Goal: Transaction & Acquisition: Book appointment/travel/reservation

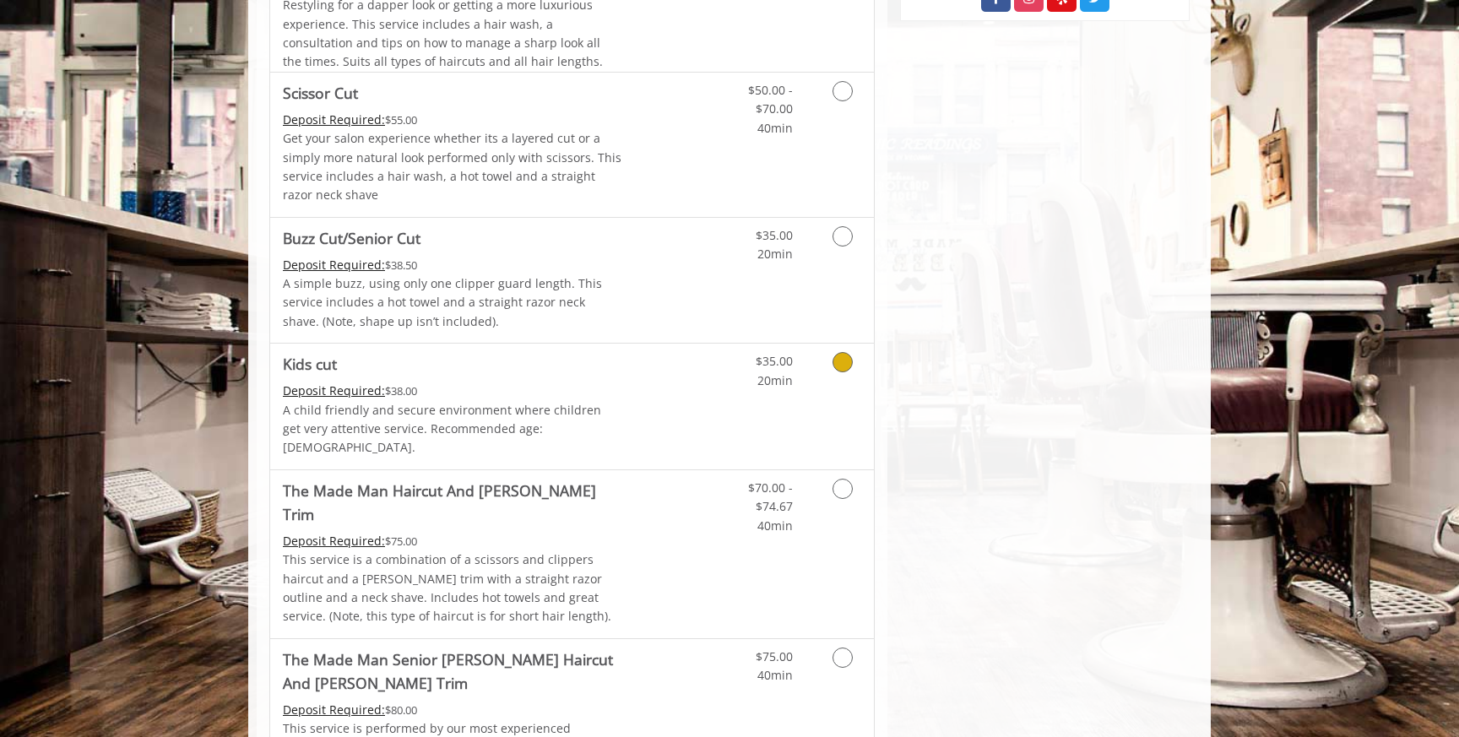
scroll to position [840, 0]
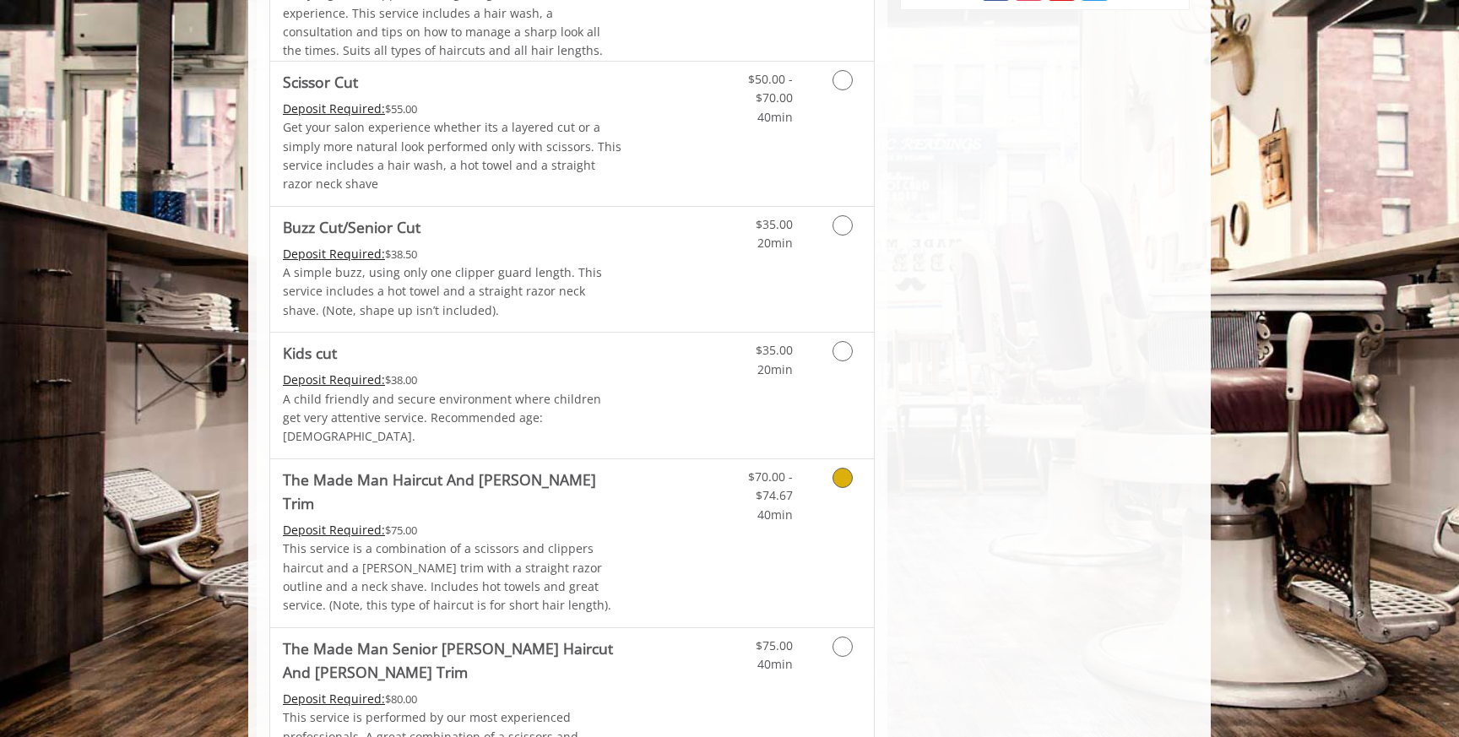
click at [838, 468] on icon "Grooming services" at bounding box center [843, 478] width 20 height 20
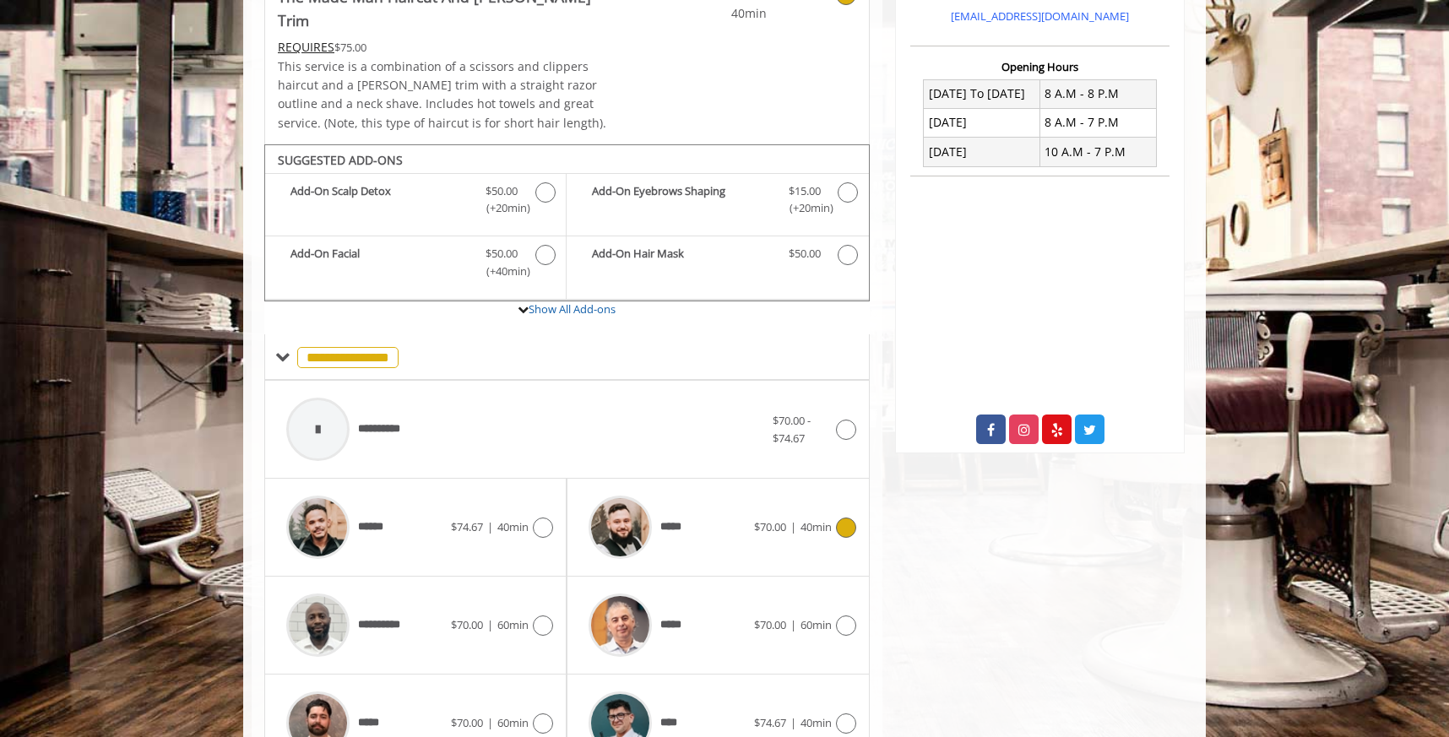
scroll to position [518, 0]
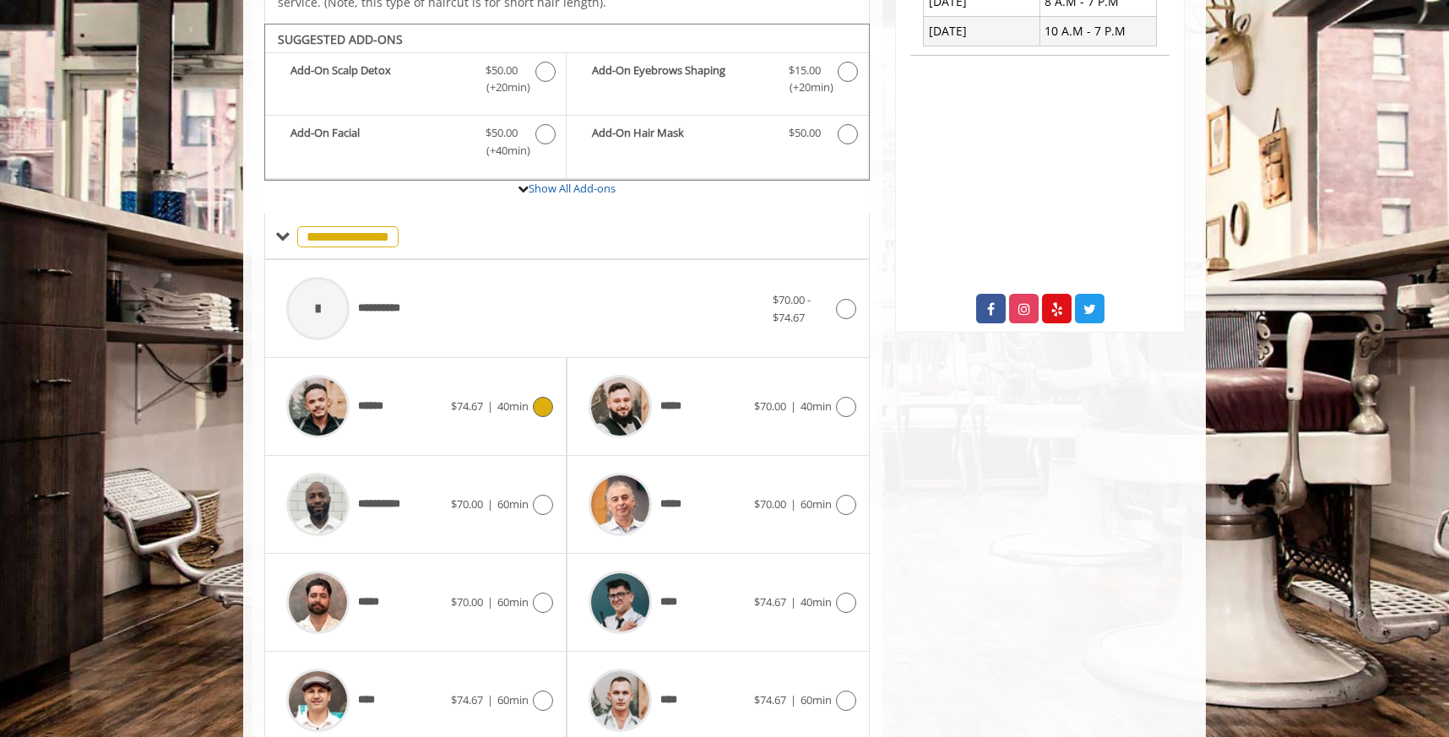
click at [544, 397] on icon at bounding box center [543, 407] width 20 height 20
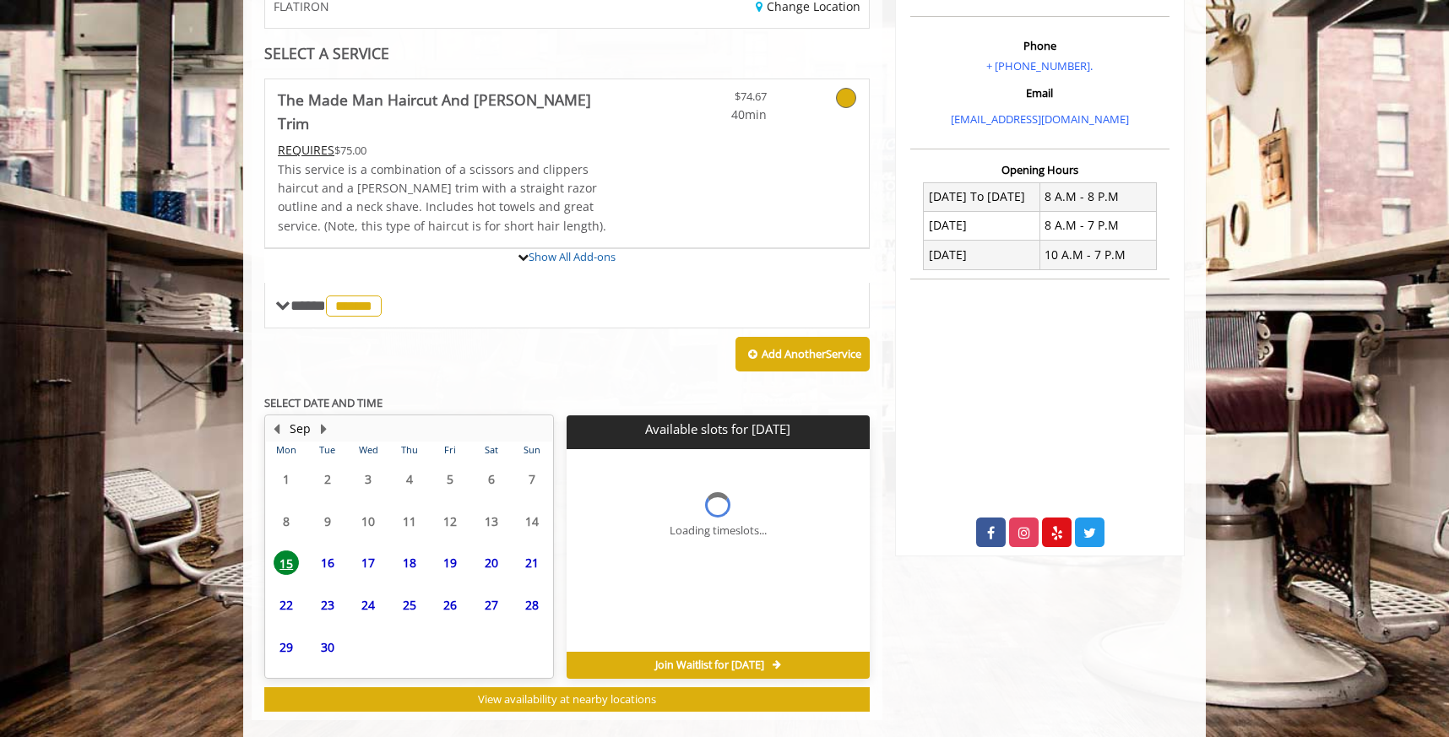
scroll to position [449, 0]
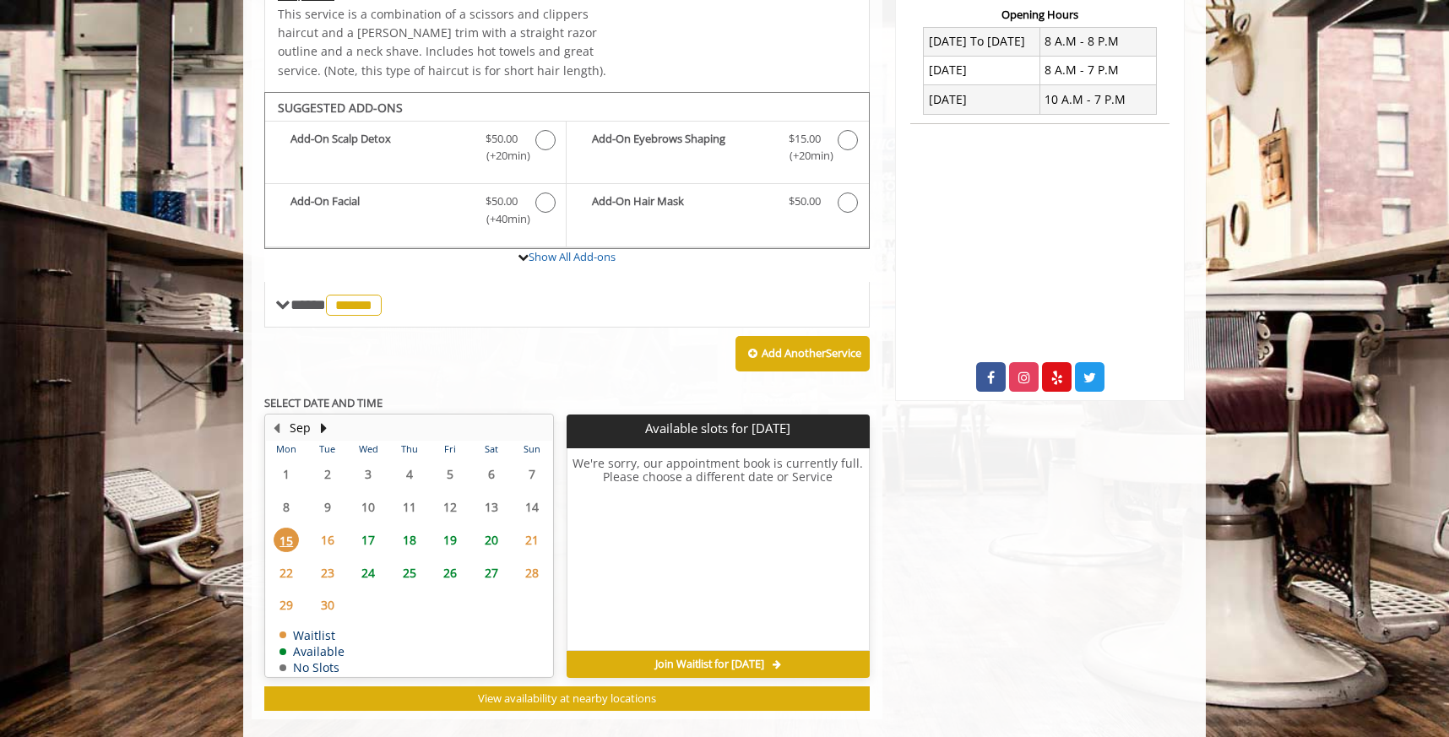
click at [412, 528] on span "18" at bounding box center [409, 540] width 25 height 24
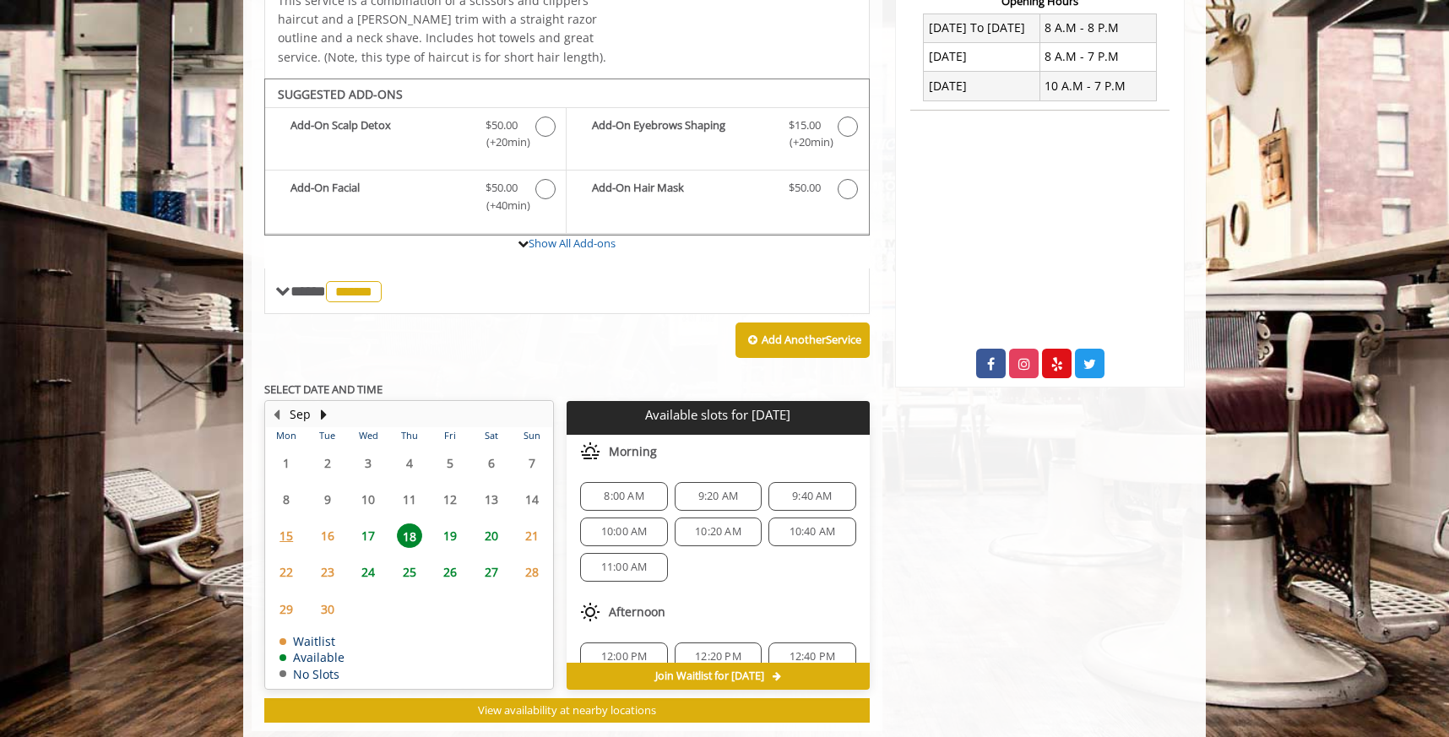
scroll to position [459, 0]
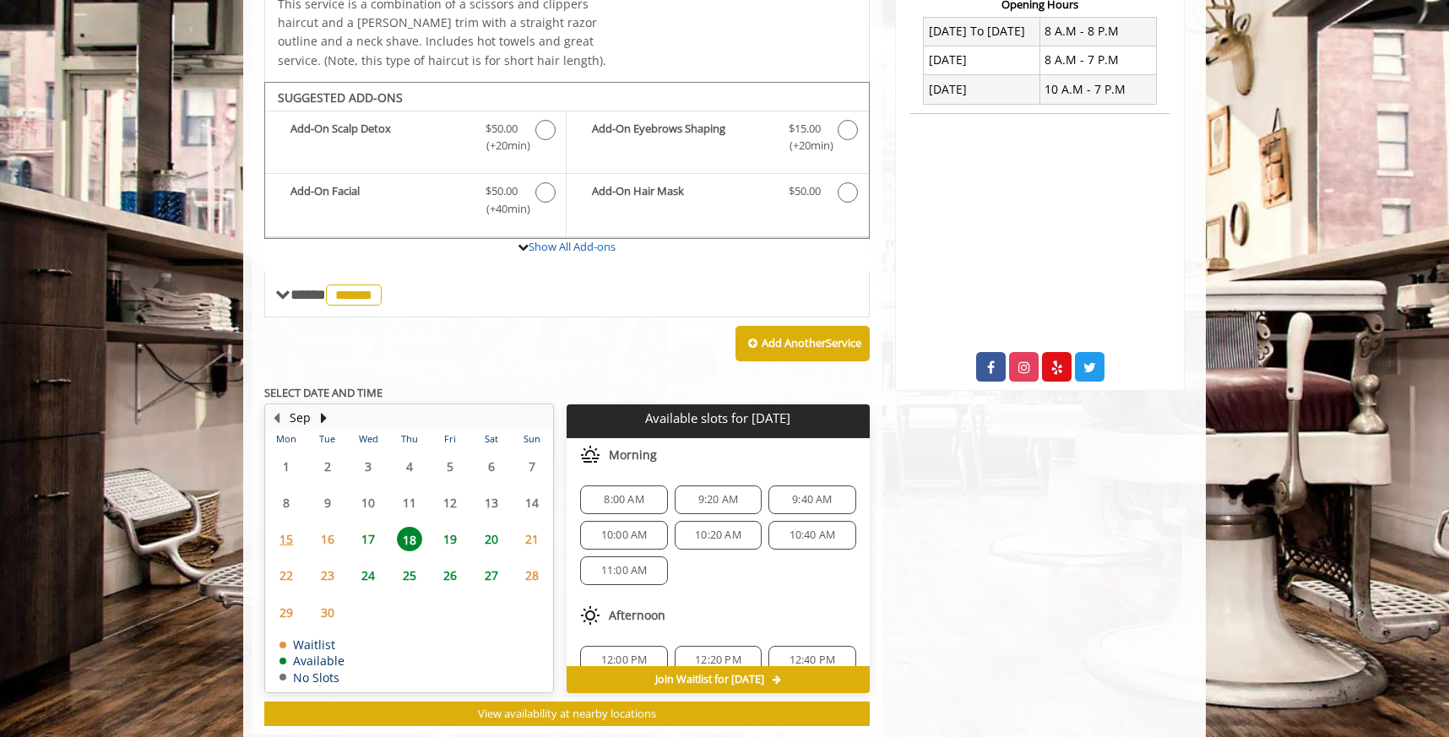
click at [629, 493] on span "8:00 AM" at bounding box center [624, 500] width 40 height 14
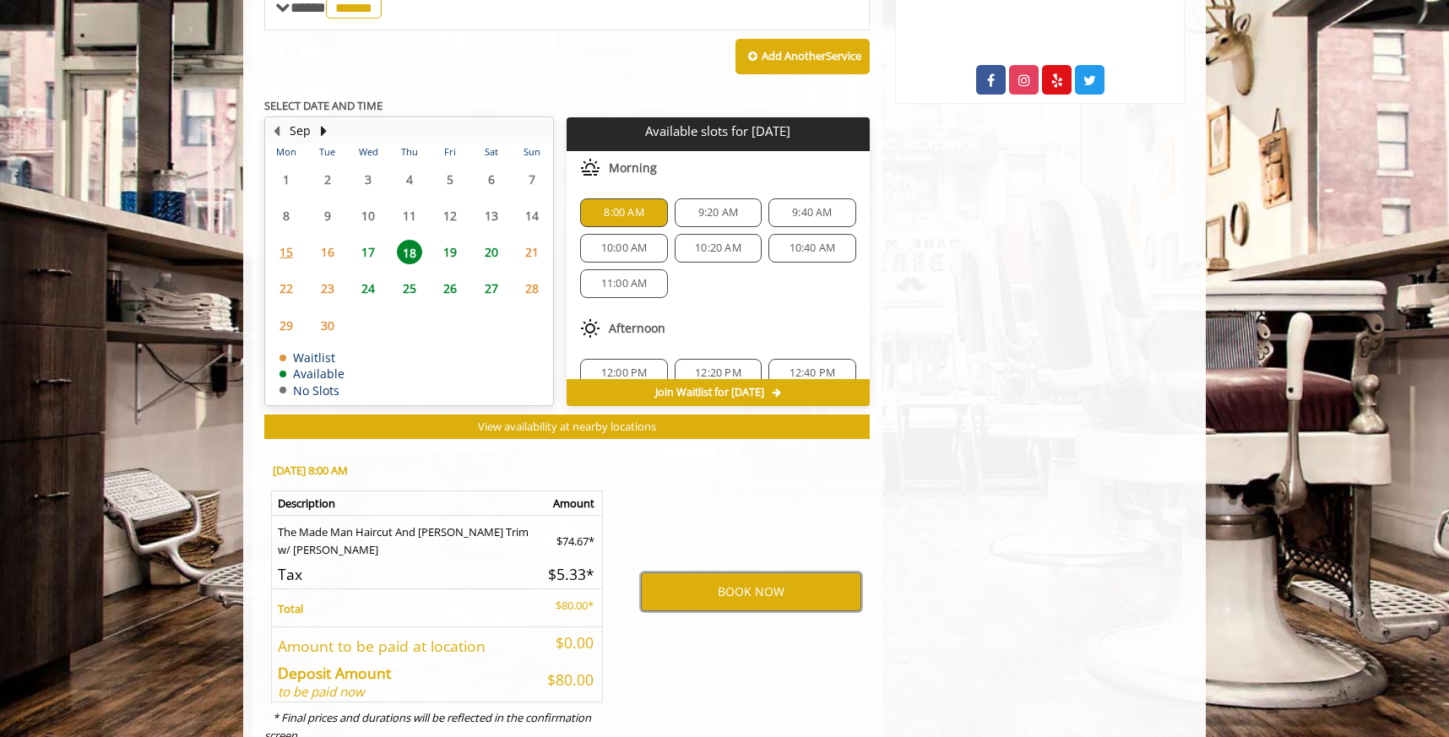
scroll to position [750, 0]
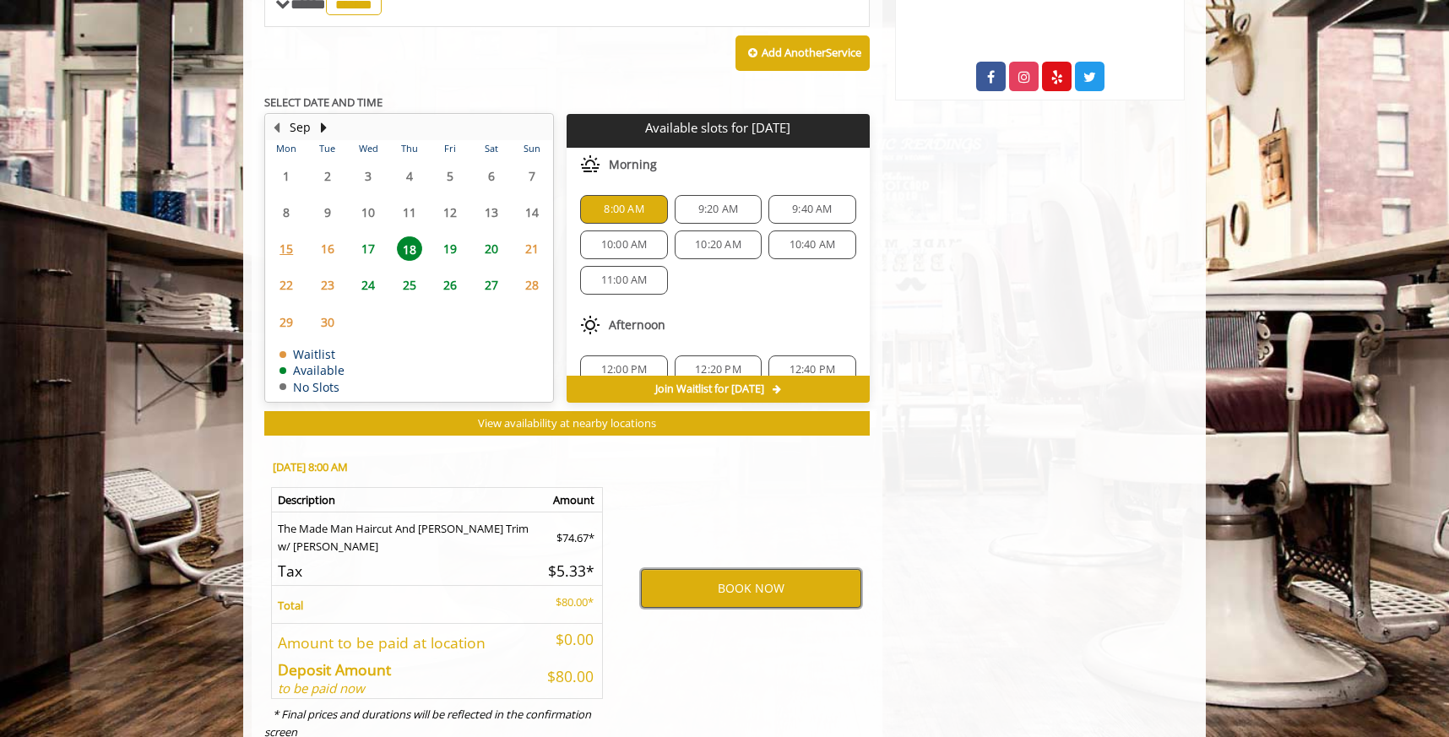
click at [719, 569] on button "BOOK NOW" at bounding box center [751, 588] width 220 height 39
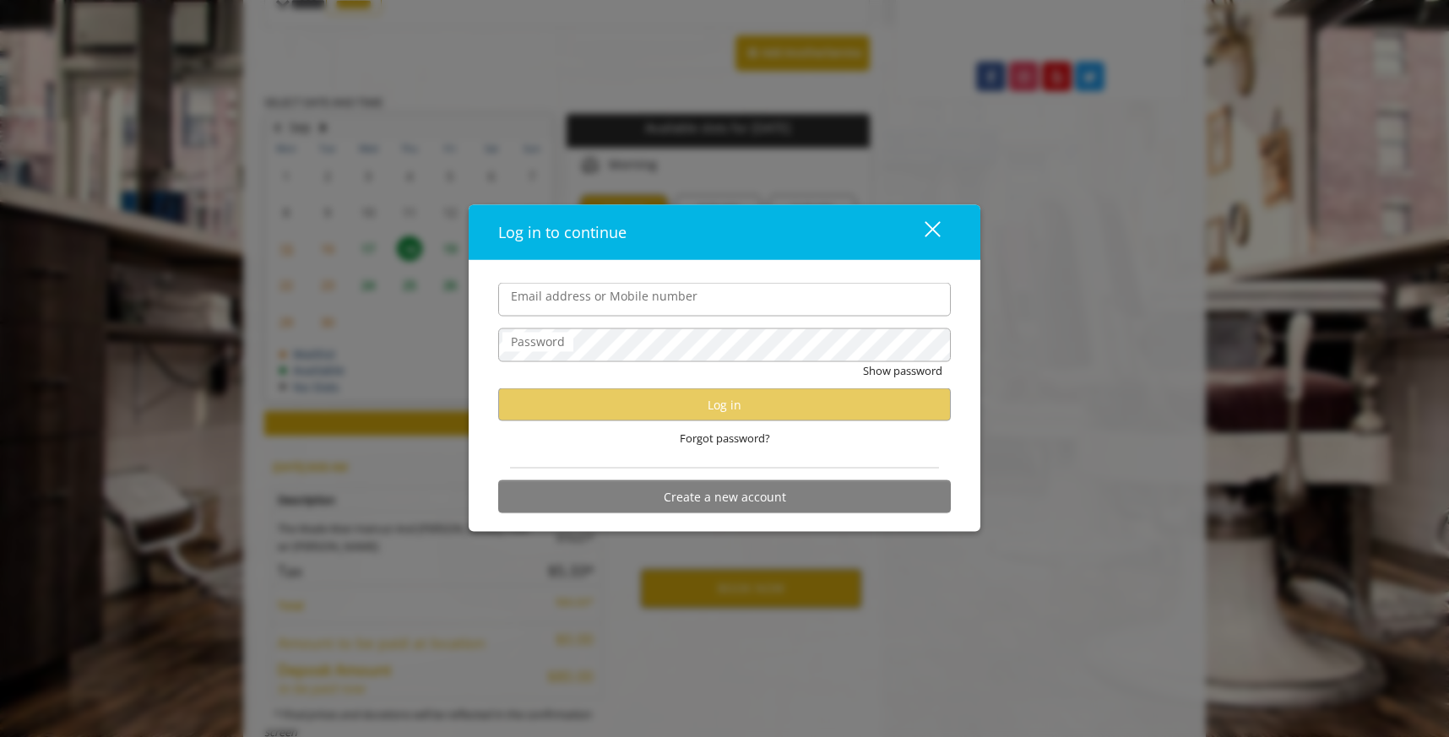
type input "**********"
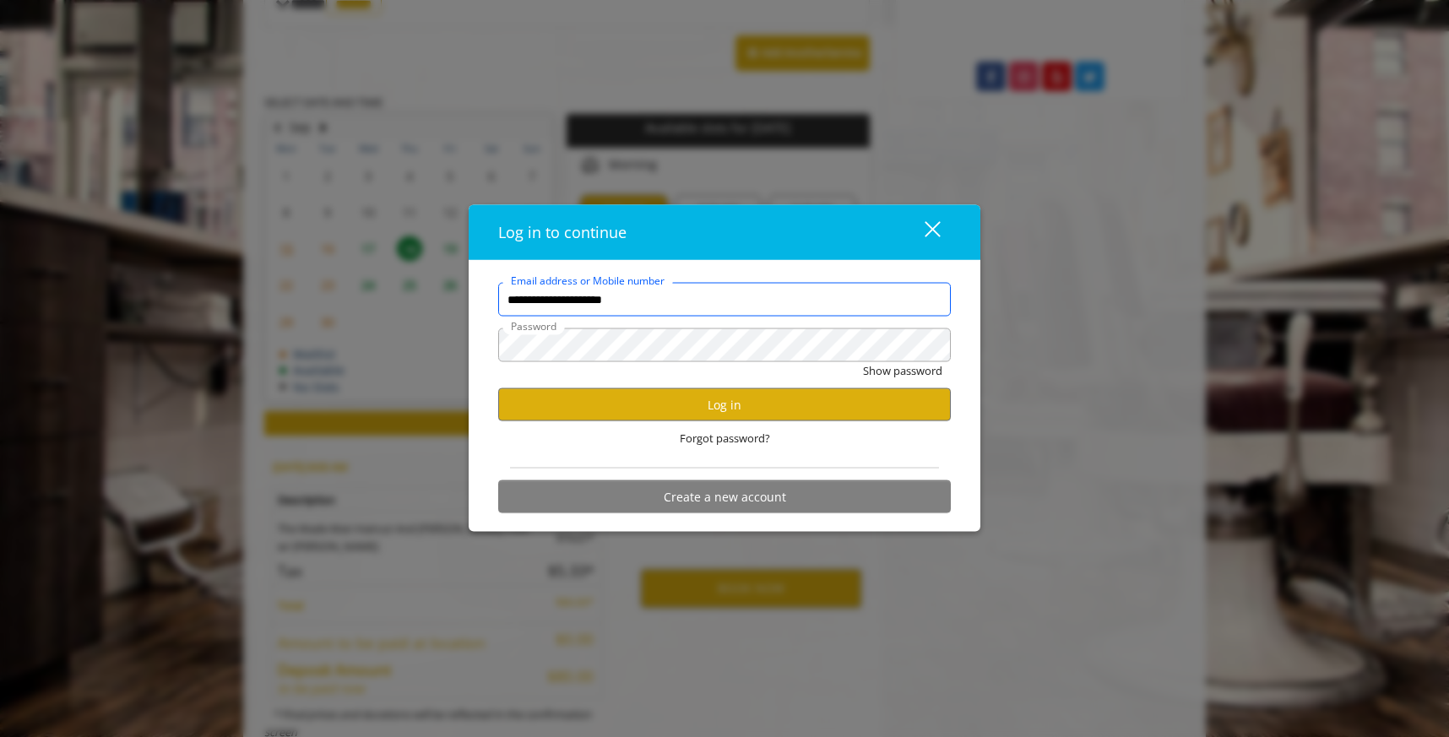
scroll to position [0, 0]
click at [616, 404] on button "Log in" at bounding box center [724, 404] width 453 height 33
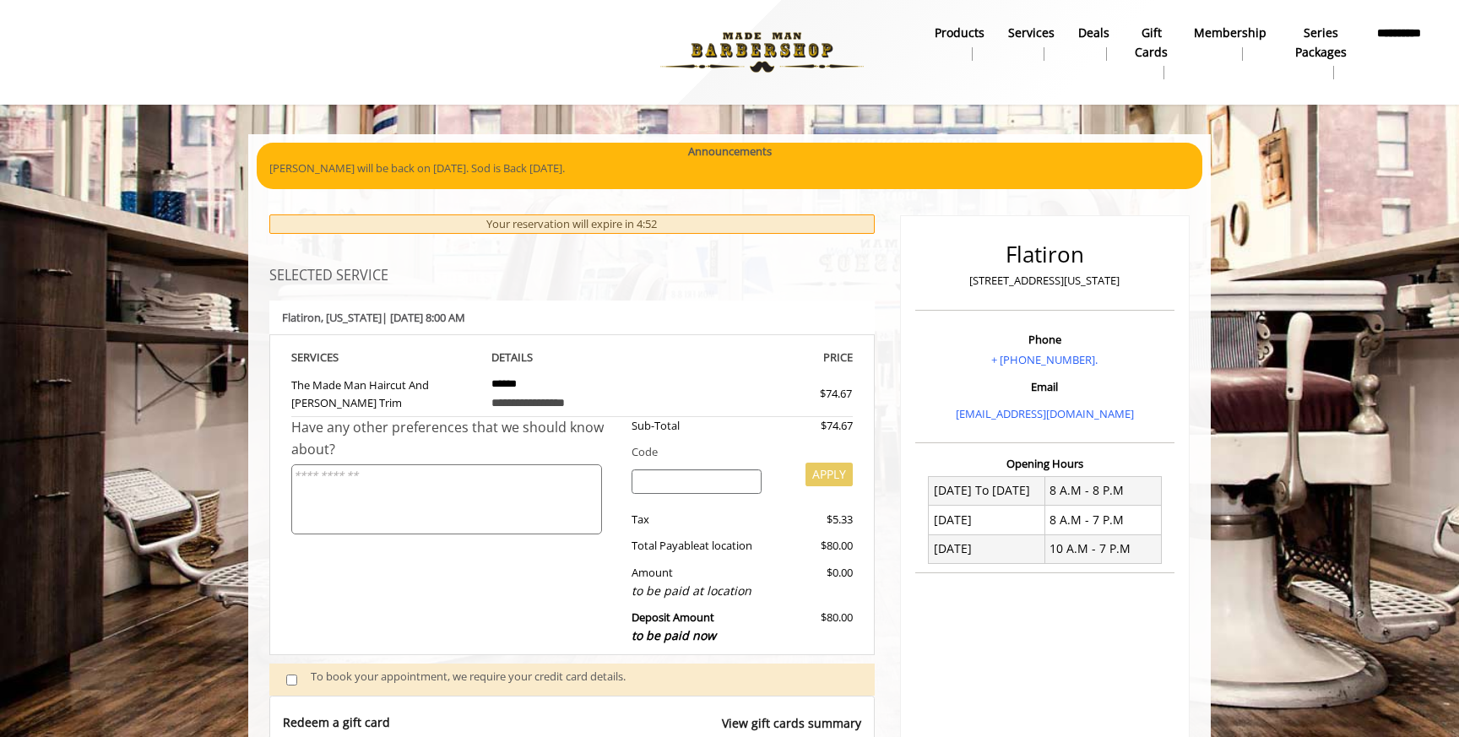
scroll to position [534, 0]
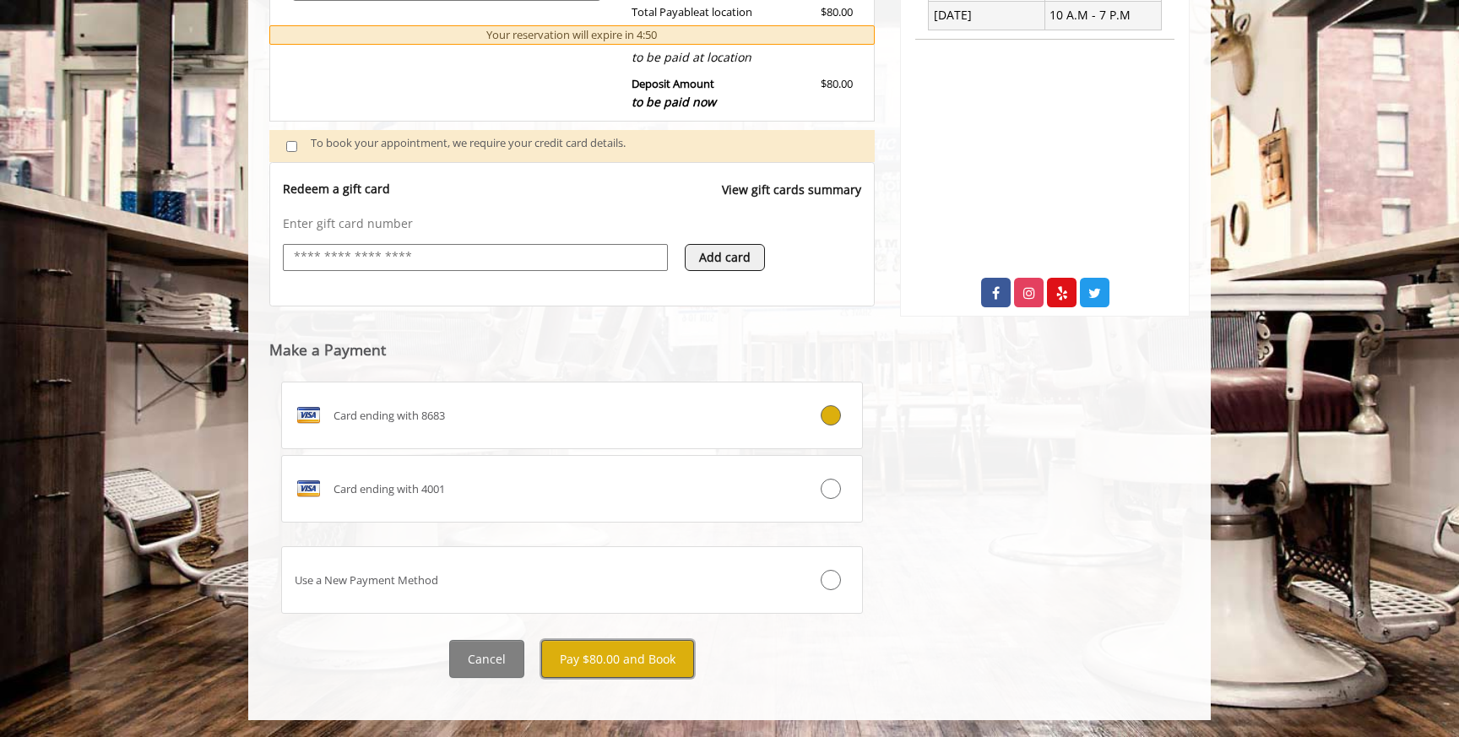
click at [627, 658] on button "Pay $80.00 and Book" at bounding box center [617, 659] width 153 height 38
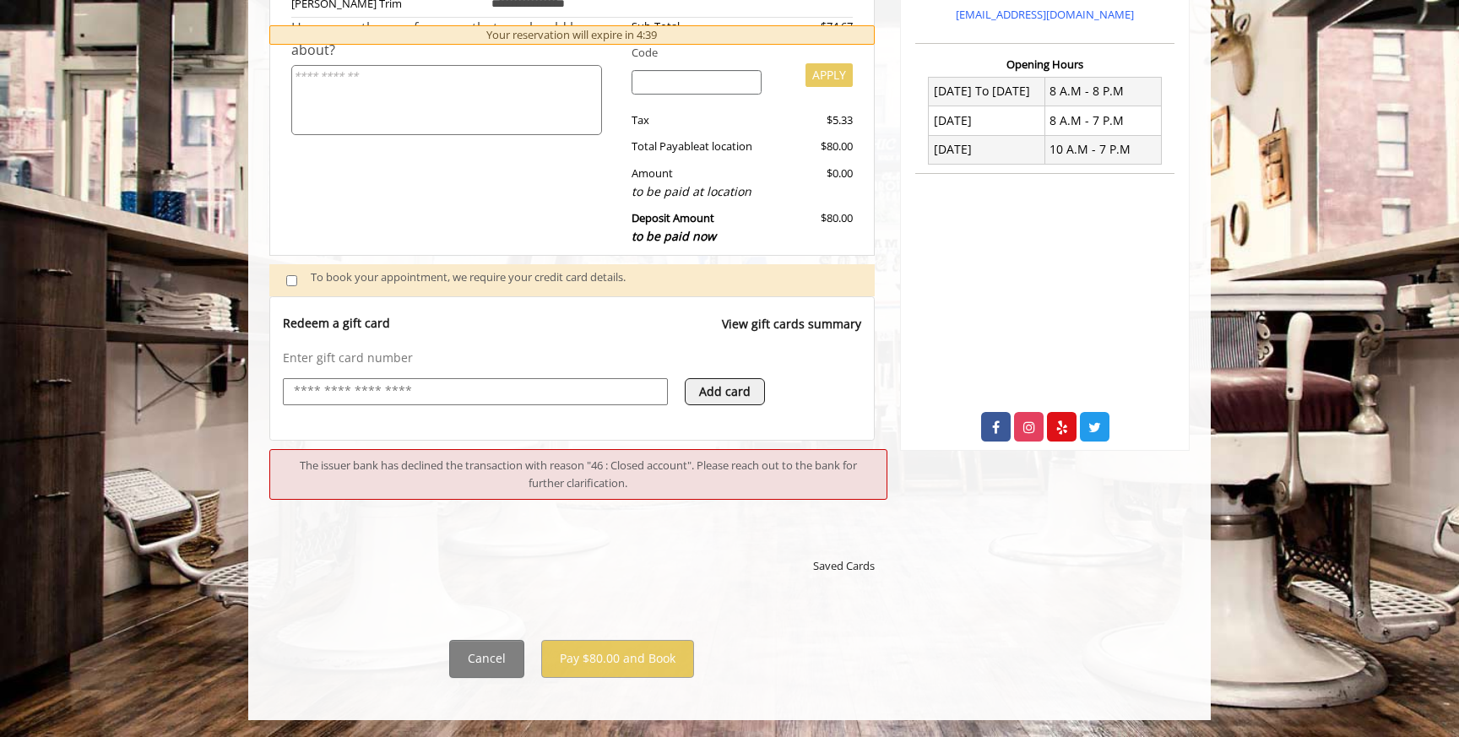
scroll to position [415, 0]
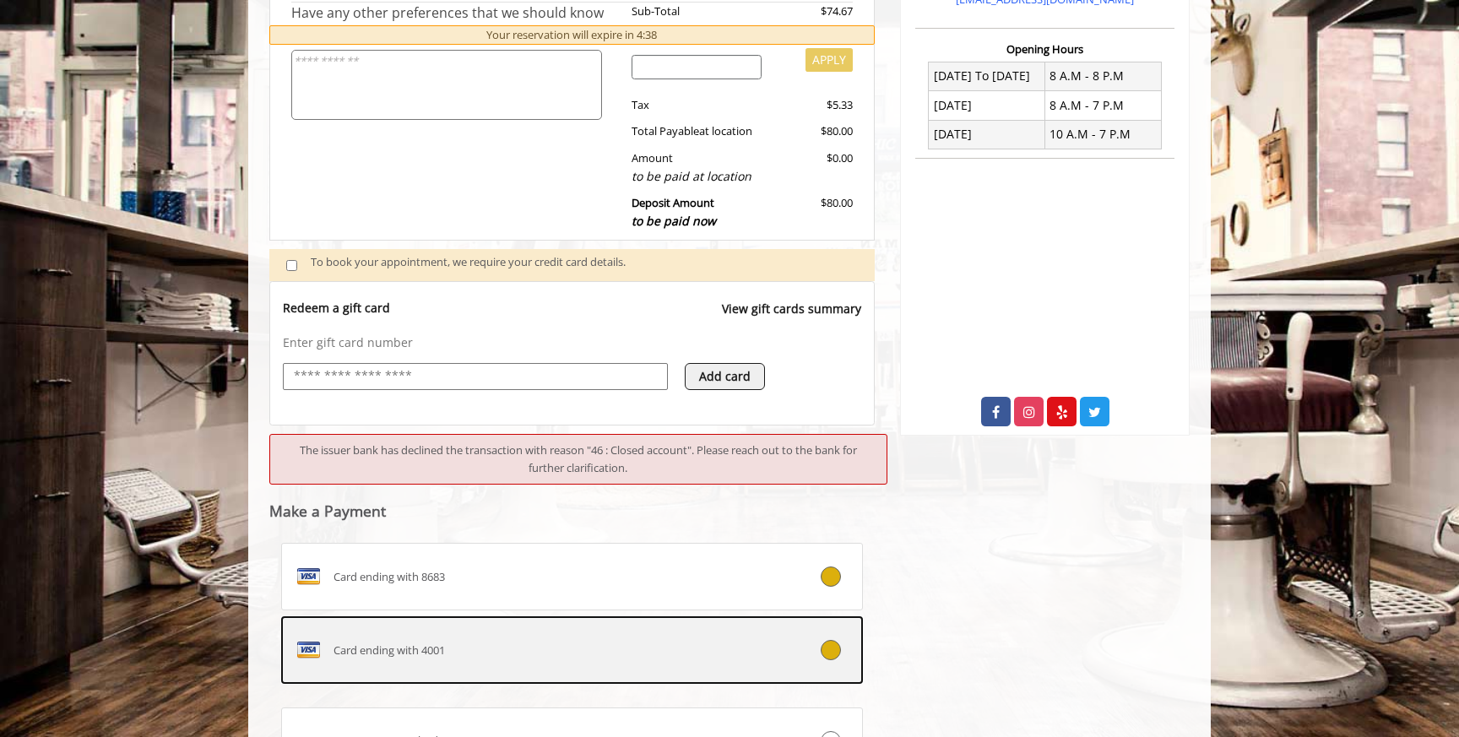
click at [616, 659] on div "Card ending with 4001" at bounding box center [523, 650] width 483 height 27
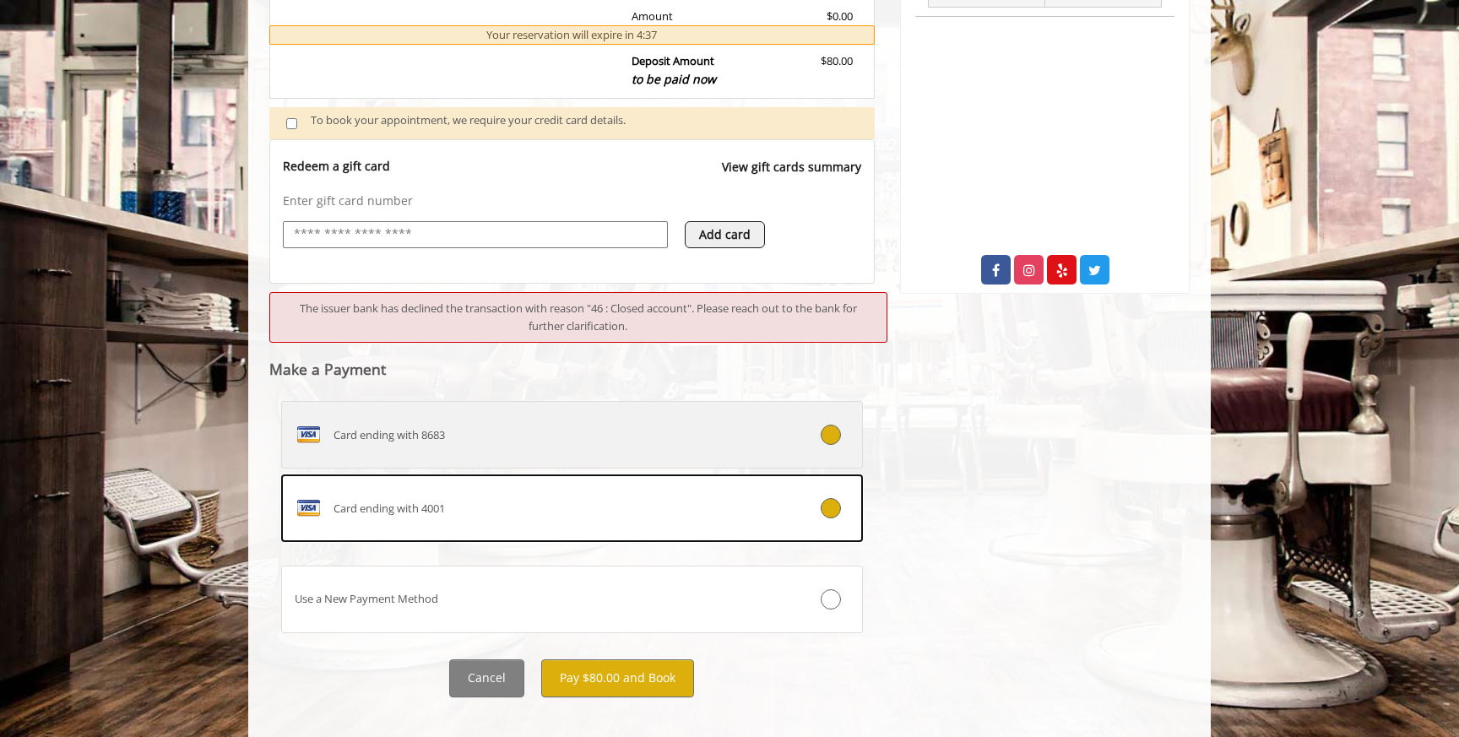
scroll to position [576, 0]
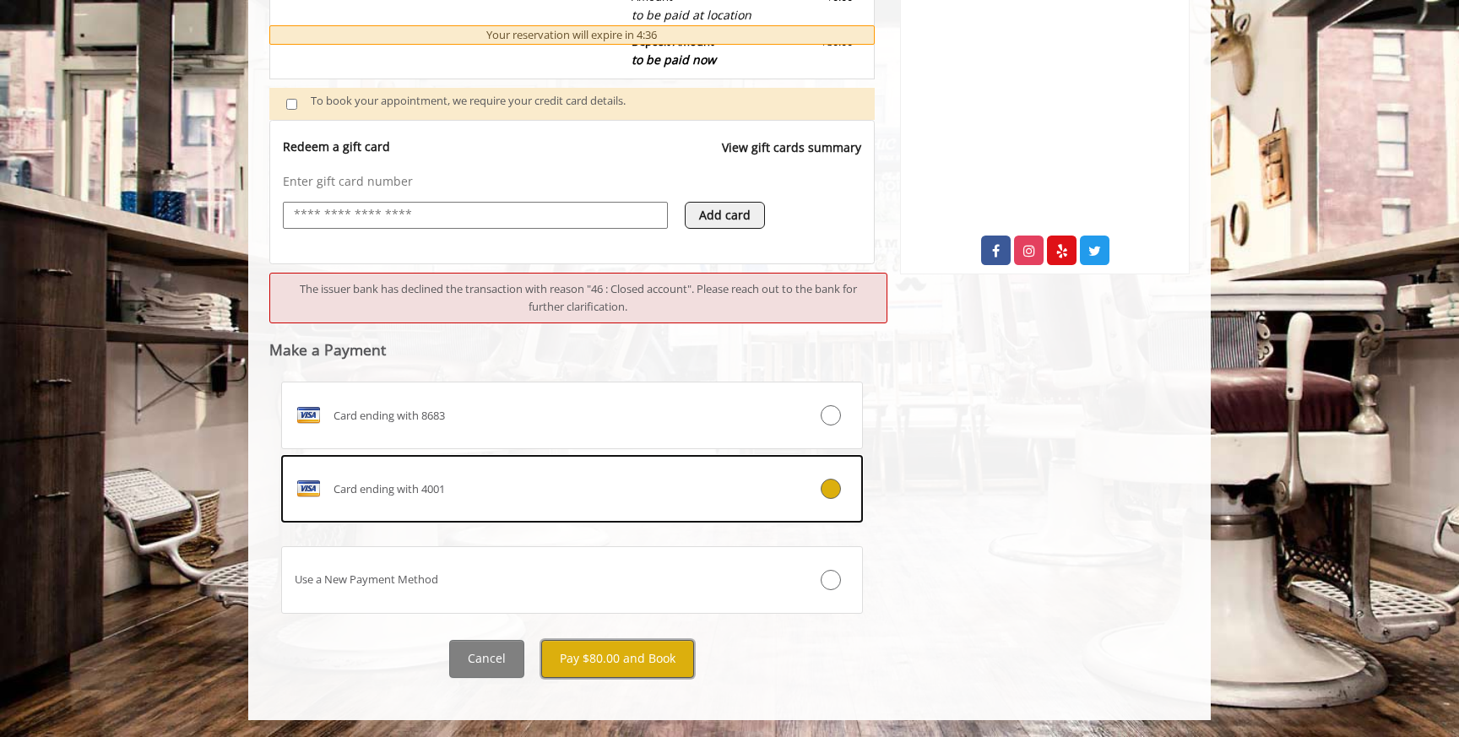
click at [648, 661] on button "Pay $80.00 and Book" at bounding box center [617, 659] width 153 height 38
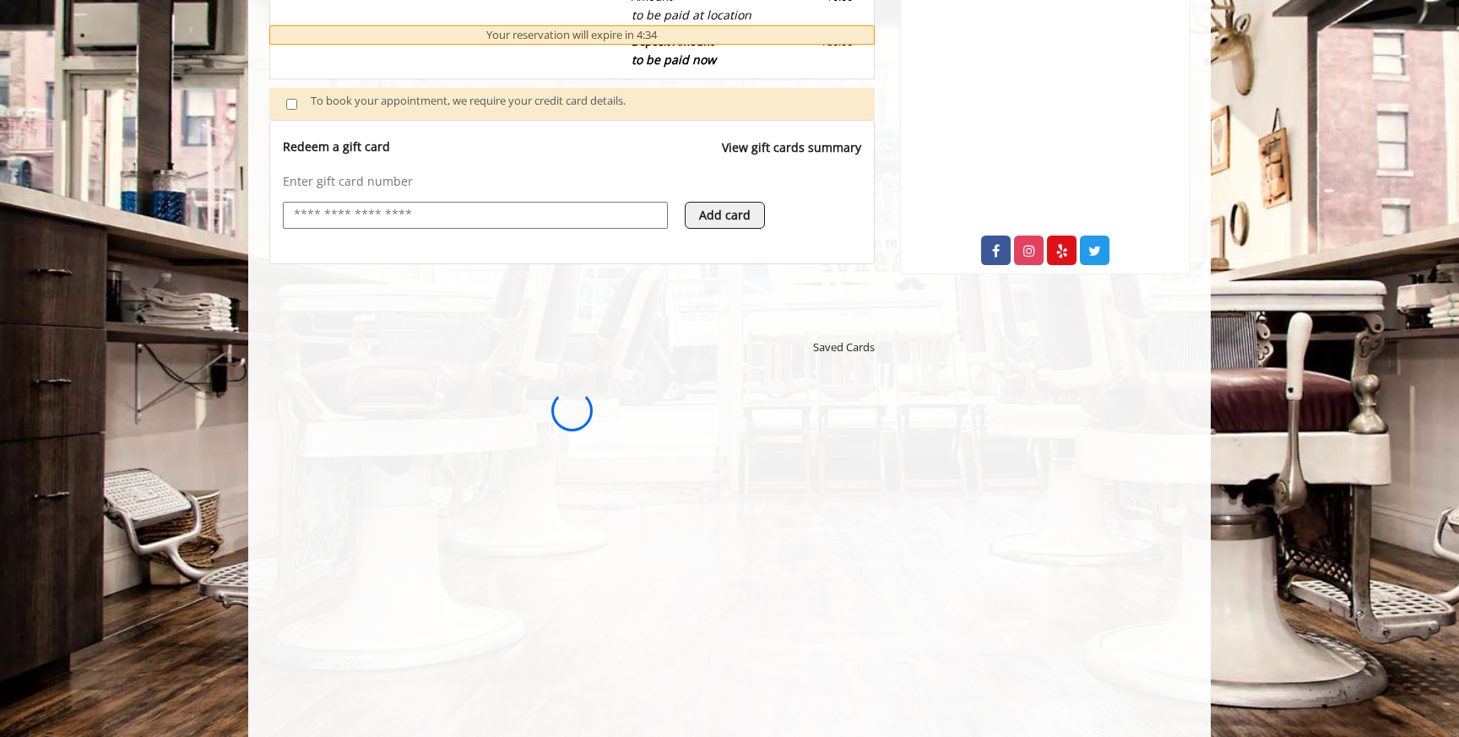
scroll to position [0, 0]
